Goal: Information Seeking & Learning: Learn about a topic

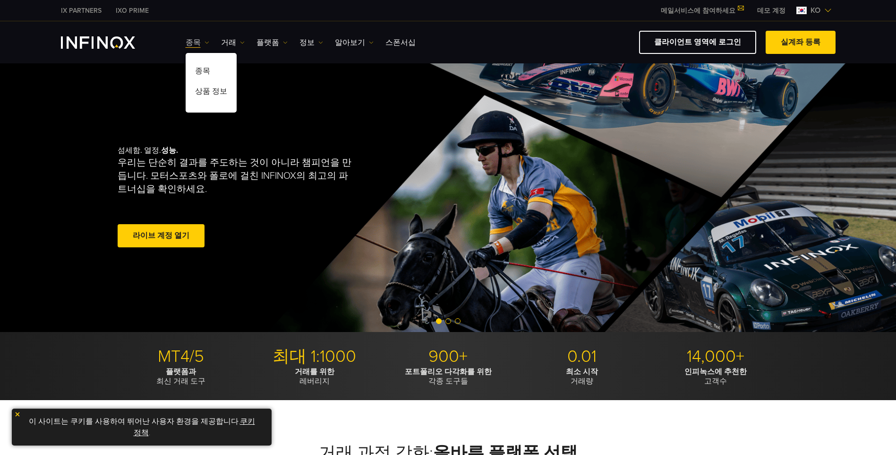
click at [205, 43] on img at bounding box center [207, 42] width 5 height 5
click at [241, 42] on img at bounding box center [242, 42] width 5 height 5
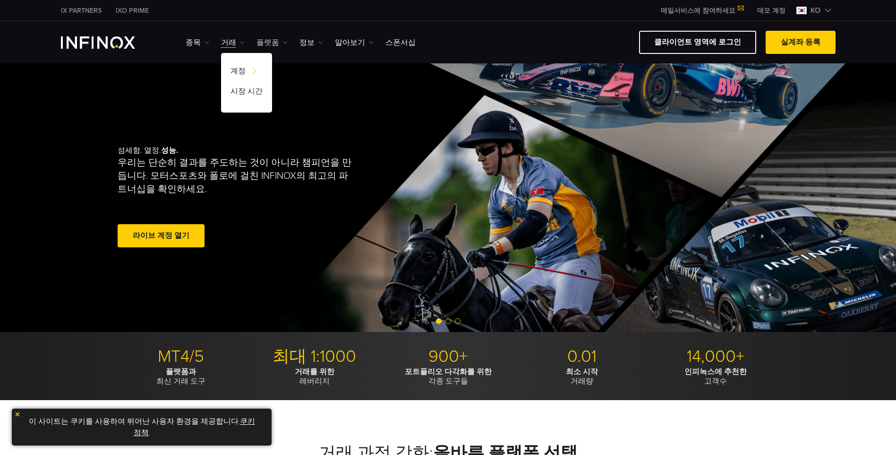
click at [283, 42] on img at bounding box center [285, 42] width 5 height 5
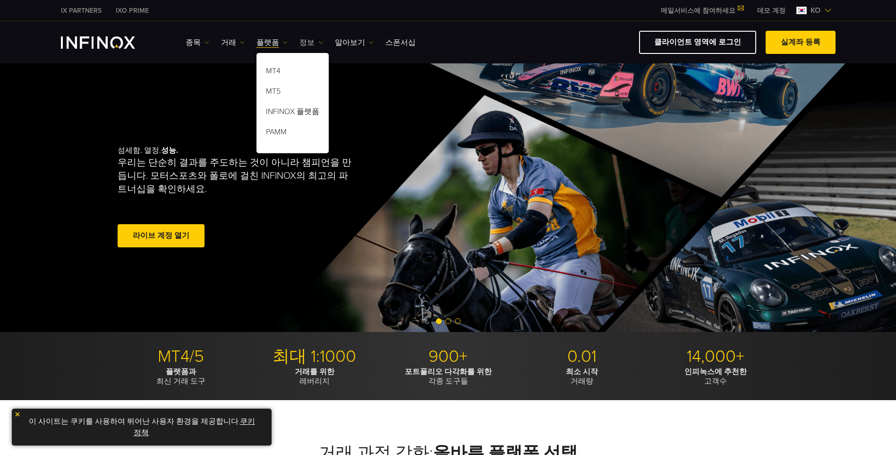
click at [313, 39] on link "정보" at bounding box center [312, 42] width 24 height 11
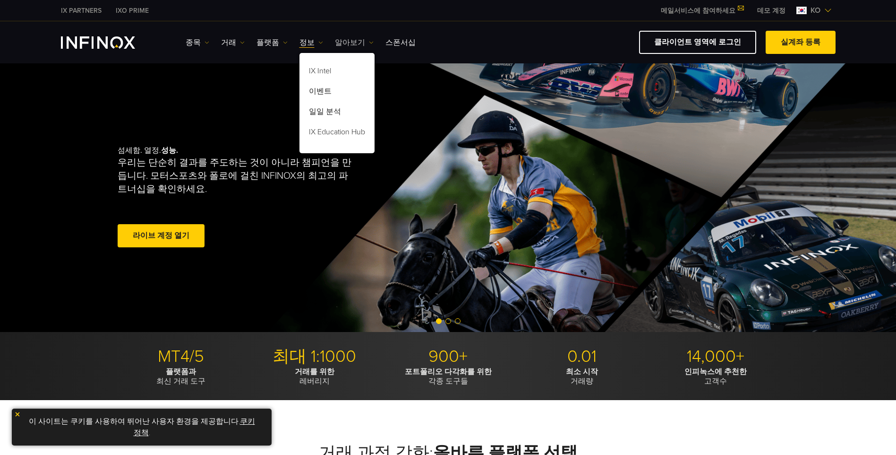
click at [360, 40] on link "알아보기" at bounding box center [354, 42] width 39 height 11
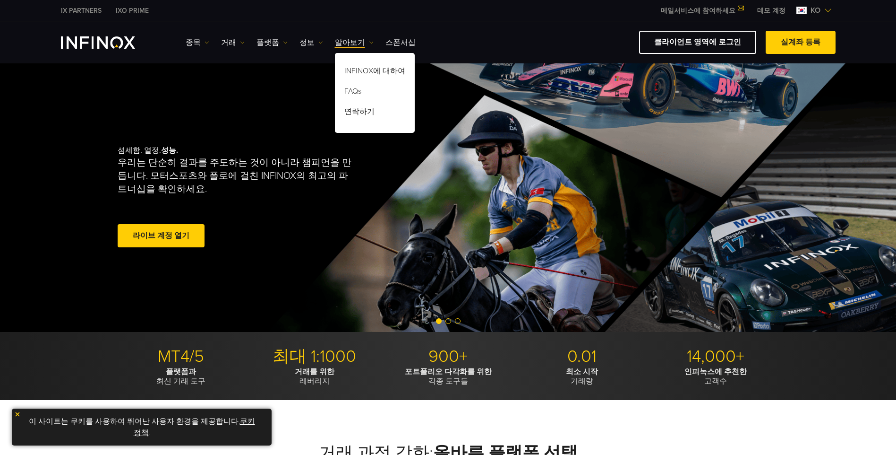
click at [208, 41] on ul "종목 종목 상품 정보 거래 계정 데모" at bounding box center [301, 42] width 230 height 11
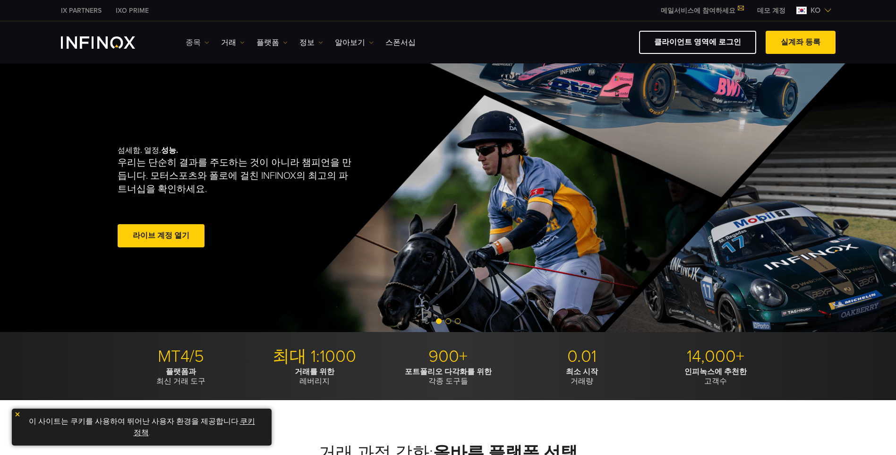
click at [206, 41] on img at bounding box center [207, 42] width 5 height 5
click at [208, 94] on link "상품 정보" at bounding box center [211, 93] width 51 height 20
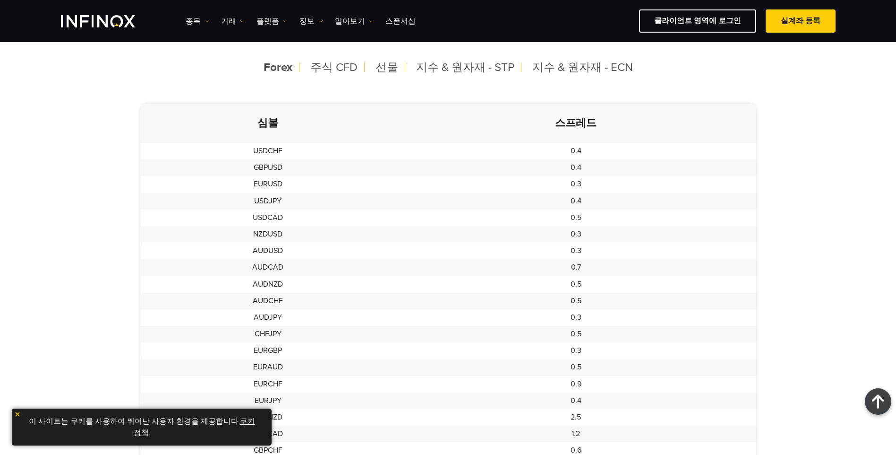
scroll to position [142, 0]
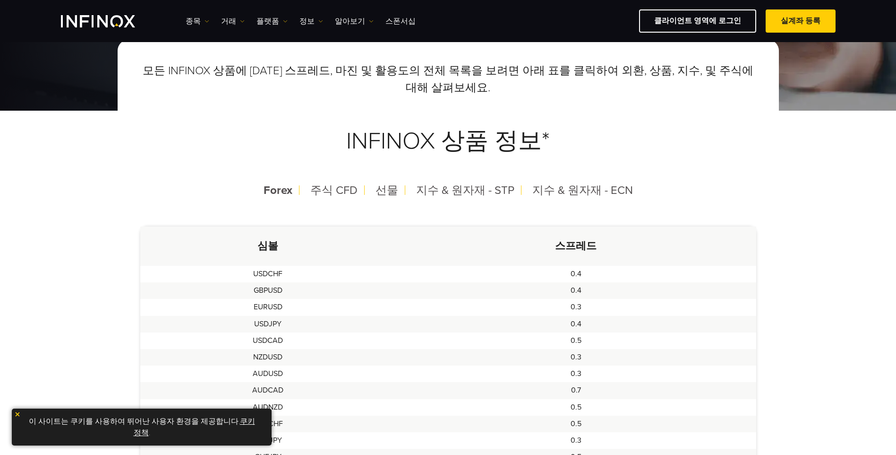
click at [17, 414] on img at bounding box center [17, 414] width 7 height 7
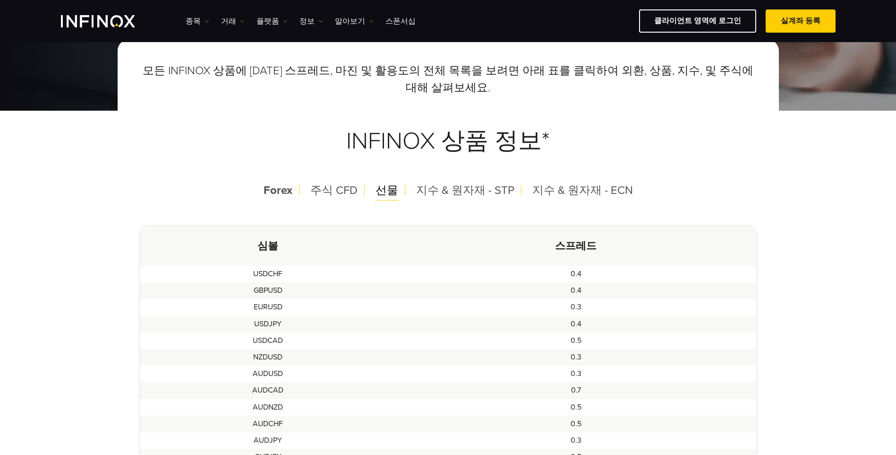
click at [384, 189] on span "선물" at bounding box center [387, 190] width 23 height 14
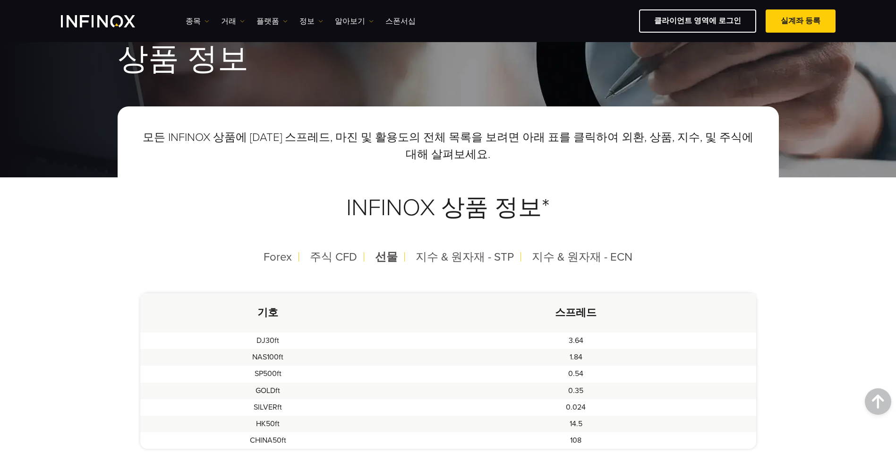
scroll to position [0, 0]
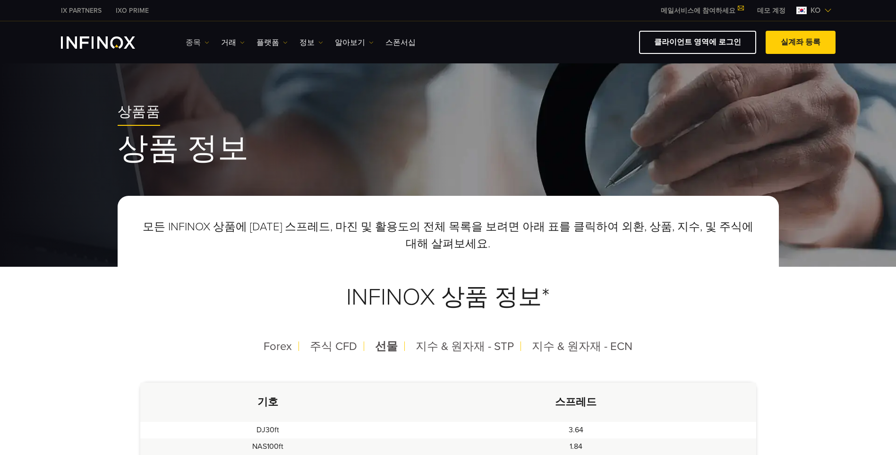
click at [205, 44] on img at bounding box center [207, 42] width 5 height 5
click at [205, 71] on link "종목" at bounding box center [211, 72] width 51 height 20
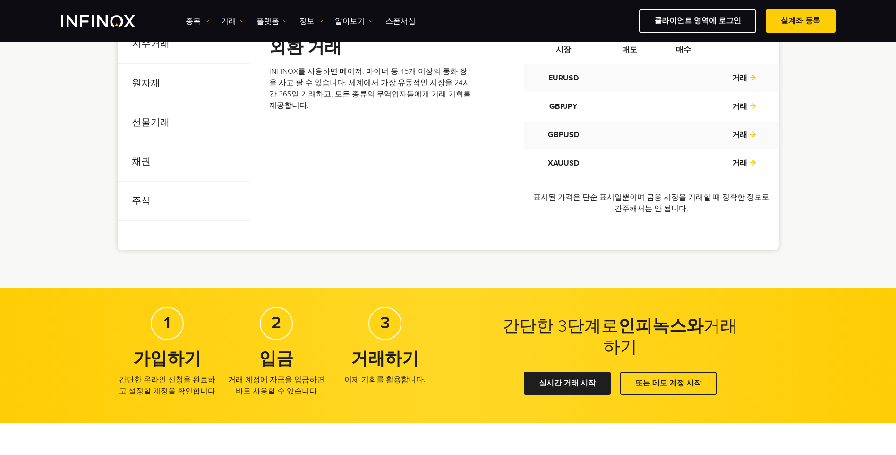
scroll to position [331, 0]
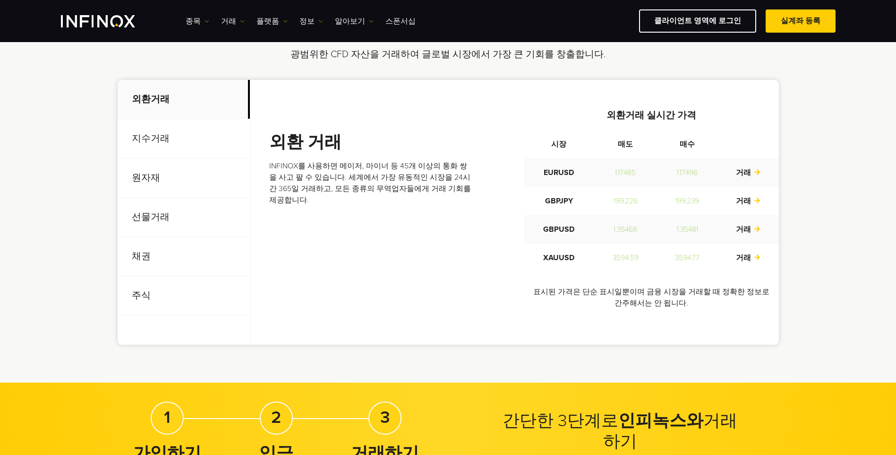
click at [140, 132] on p "지수거래" at bounding box center [184, 138] width 132 height 39
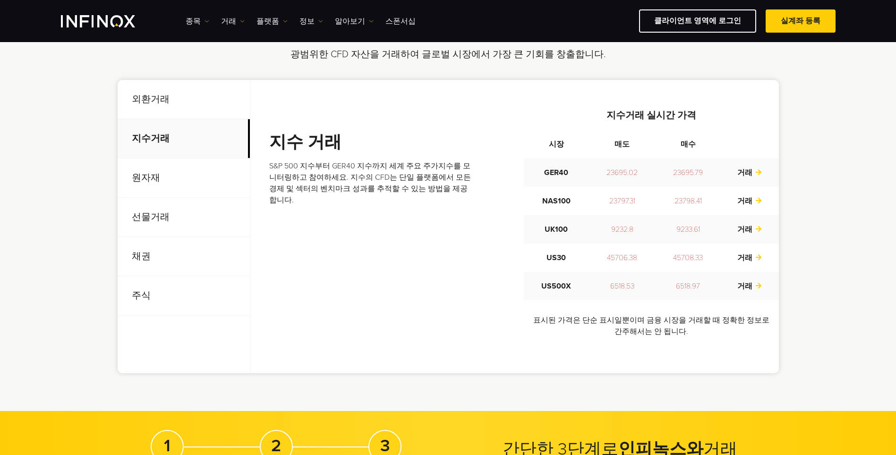
scroll to position [0, 0]
click at [155, 174] on p "원자재" at bounding box center [184, 177] width 132 height 39
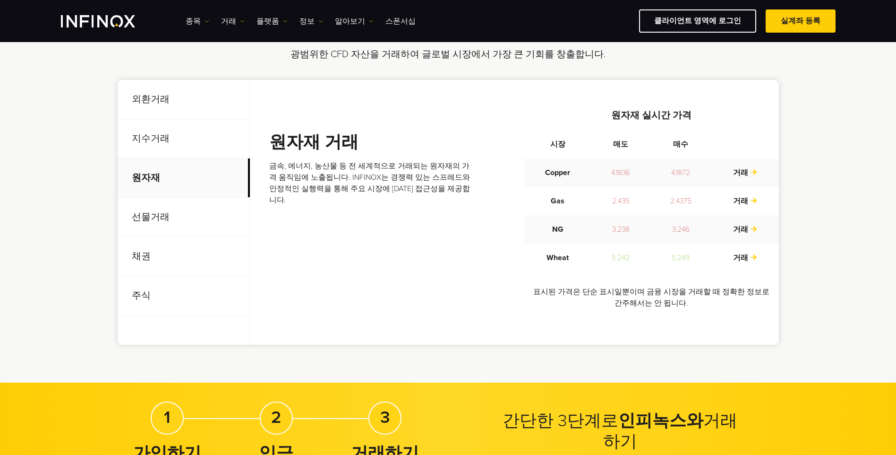
click at [153, 214] on p "선물거래" at bounding box center [184, 217] width 132 height 39
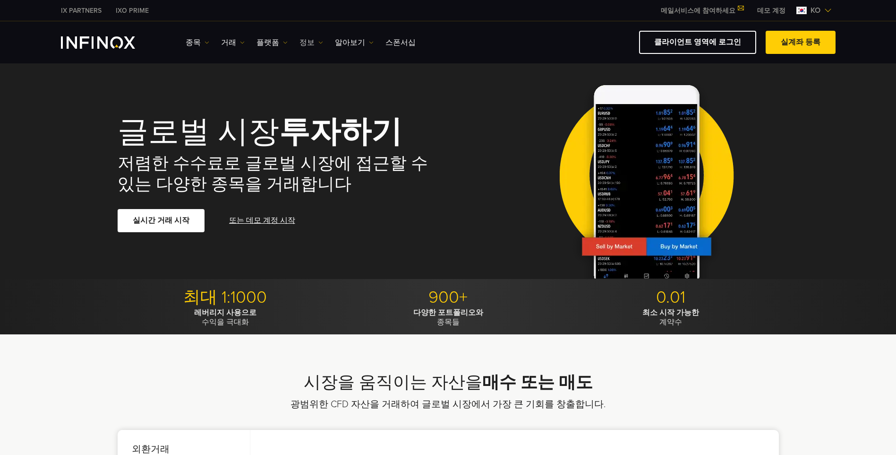
click at [311, 43] on link "정보" at bounding box center [312, 42] width 24 height 11
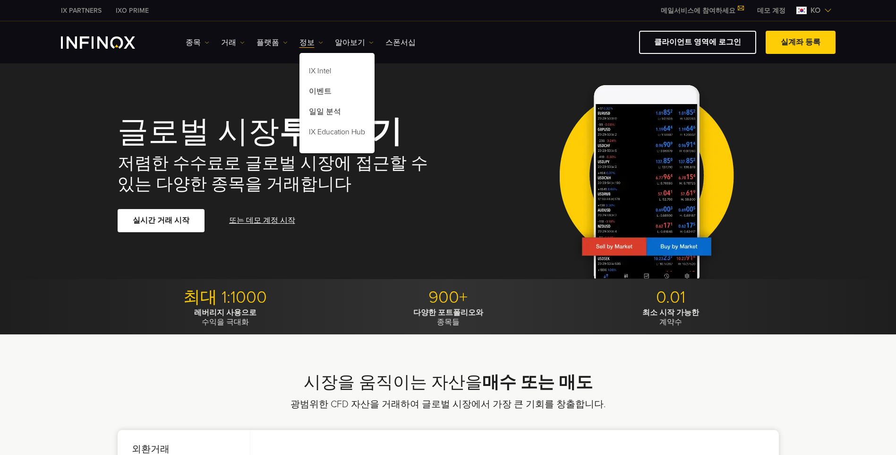
click at [286, 41] on ul "종목 종목 상품 정보 거래 계정 데모" at bounding box center [301, 42] width 230 height 11
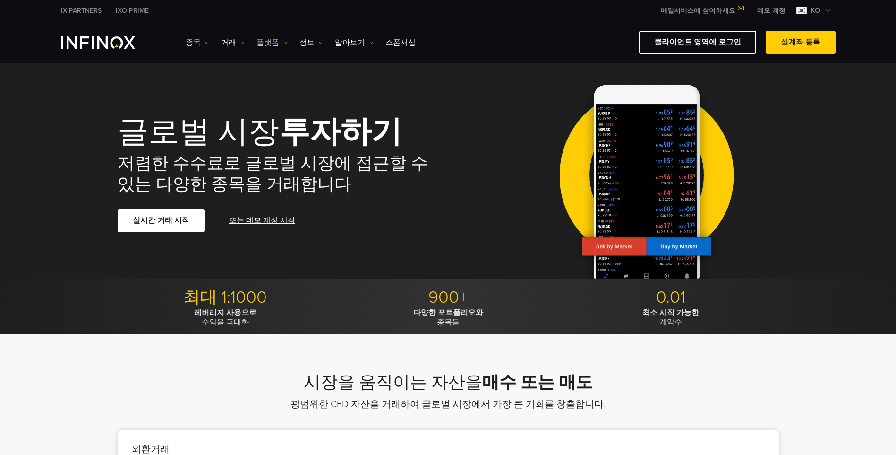
click at [283, 42] on img at bounding box center [285, 42] width 5 height 5
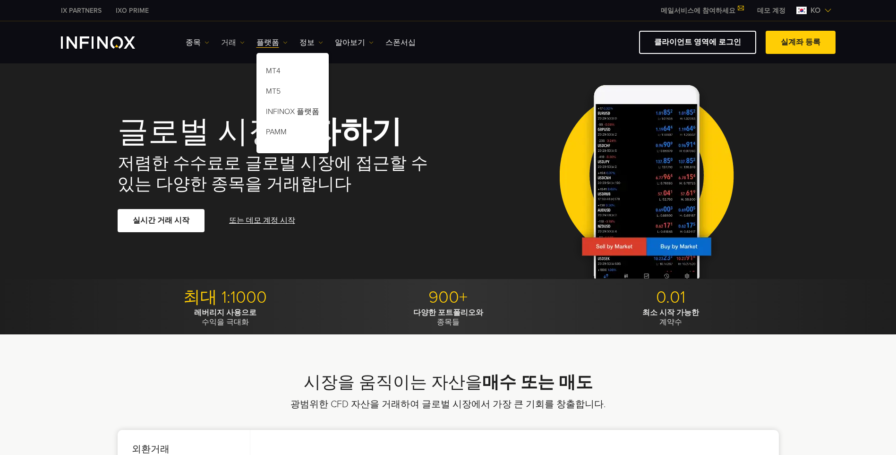
click at [236, 40] on link "거래" at bounding box center [233, 42] width 24 height 11
